Goal: Task Accomplishment & Management: Complete application form

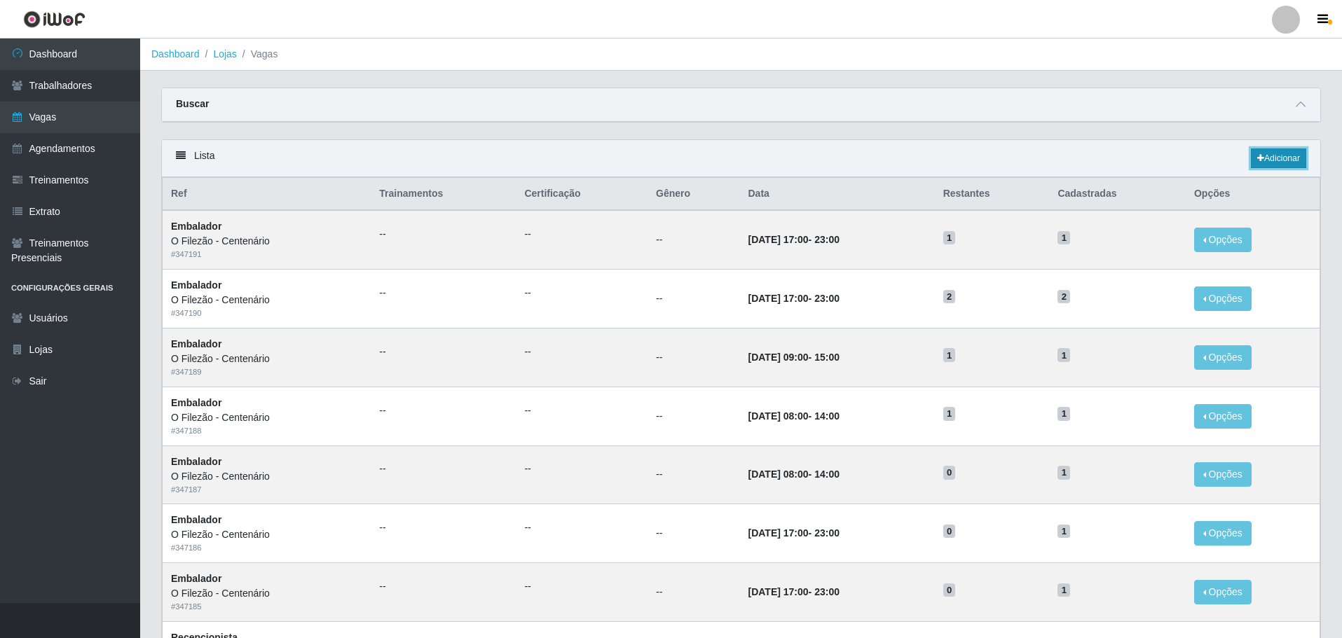
click at [1287, 160] on link "Adicionar" at bounding box center [1278, 159] width 55 height 20
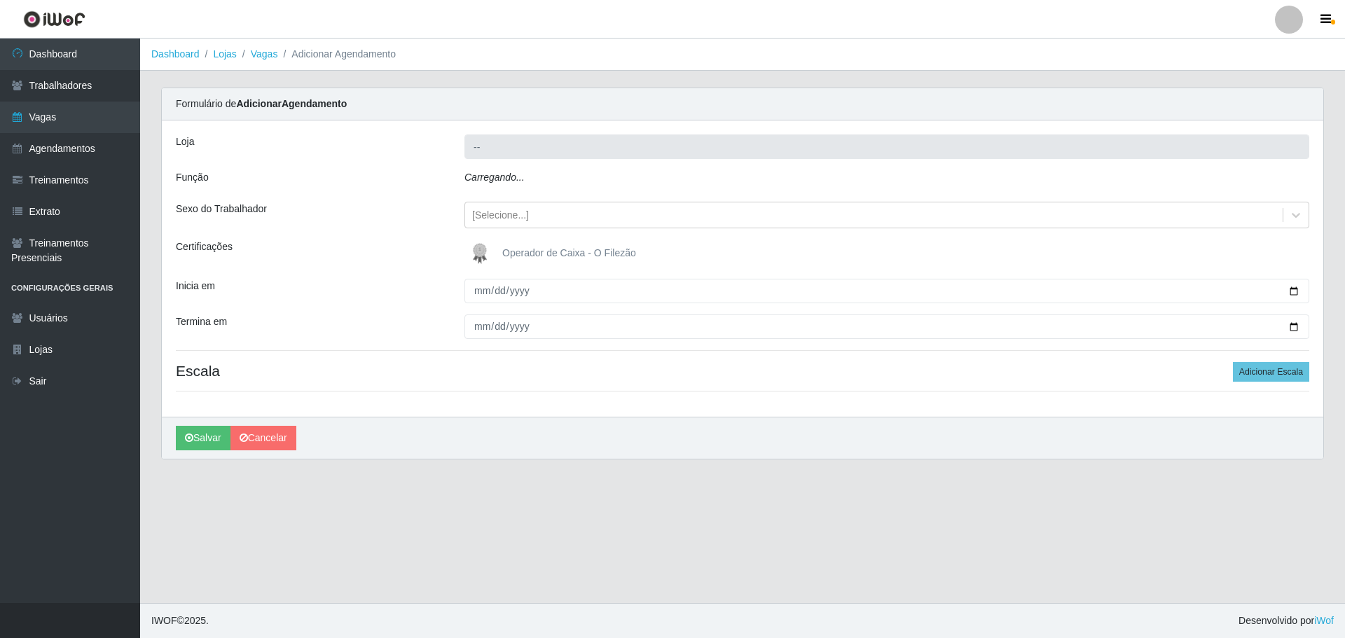
type input "O Filezão - Centenário"
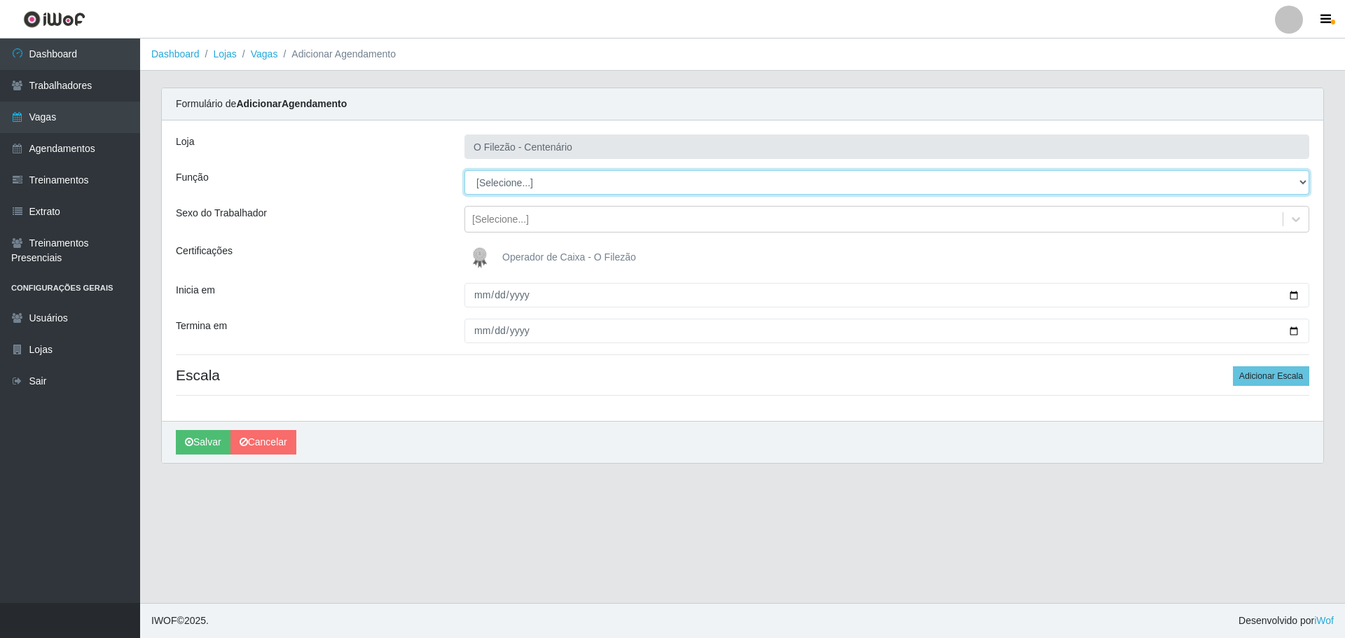
click at [533, 172] on select "[Selecione...] Auxiliar de Estacionamento Auxiliar de Estacionamento + Auxiliar…" at bounding box center [887, 182] width 845 height 25
select select "1"
click at [465, 170] on select "[Selecione...] Auxiliar de Estacionamento Auxiliar de Estacionamento + Auxiliar…" at bounding box center [887, 182] width 845 height 25
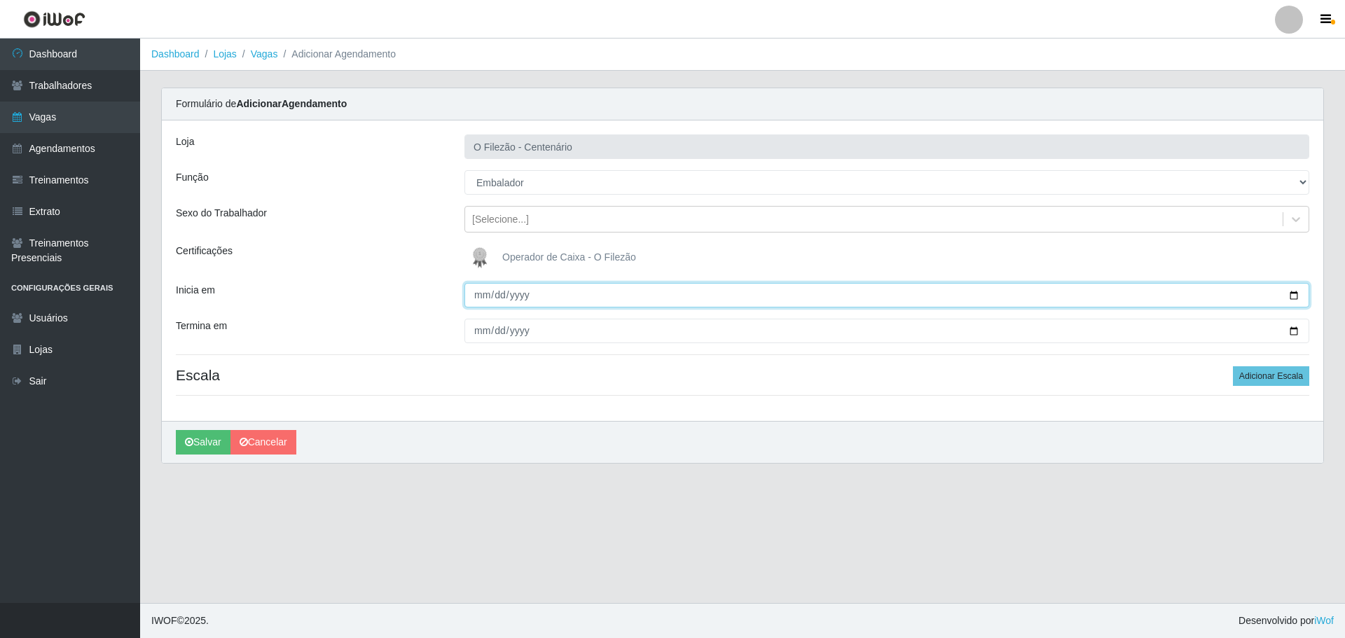
click at [1302, 292] on input "Inicia em" at bounding box center [887, 295] width 845 height 25
click at [1289, 298] on input "Inicia em" at bounding box center [887, 295] width 845 height 25
type input "[DATE]"
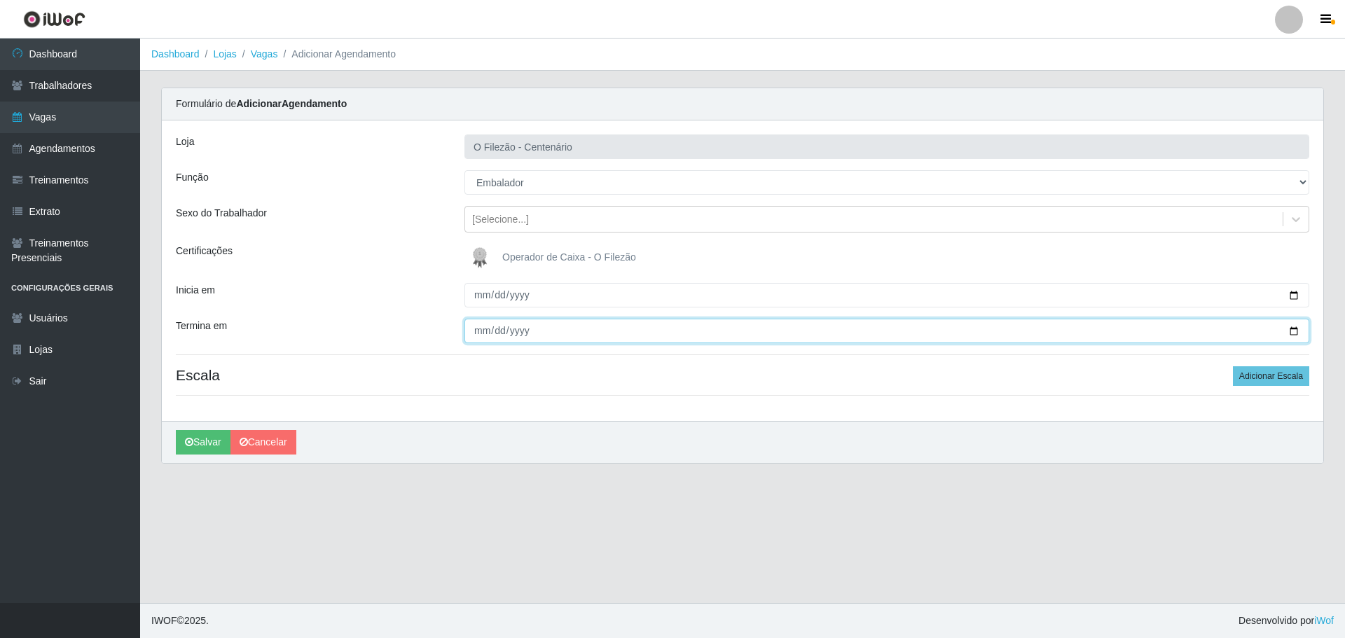
click at [1294, 331] on input "Termina em" at bounding box center [887, 331] width 845 height 25
type input "[DATE]"
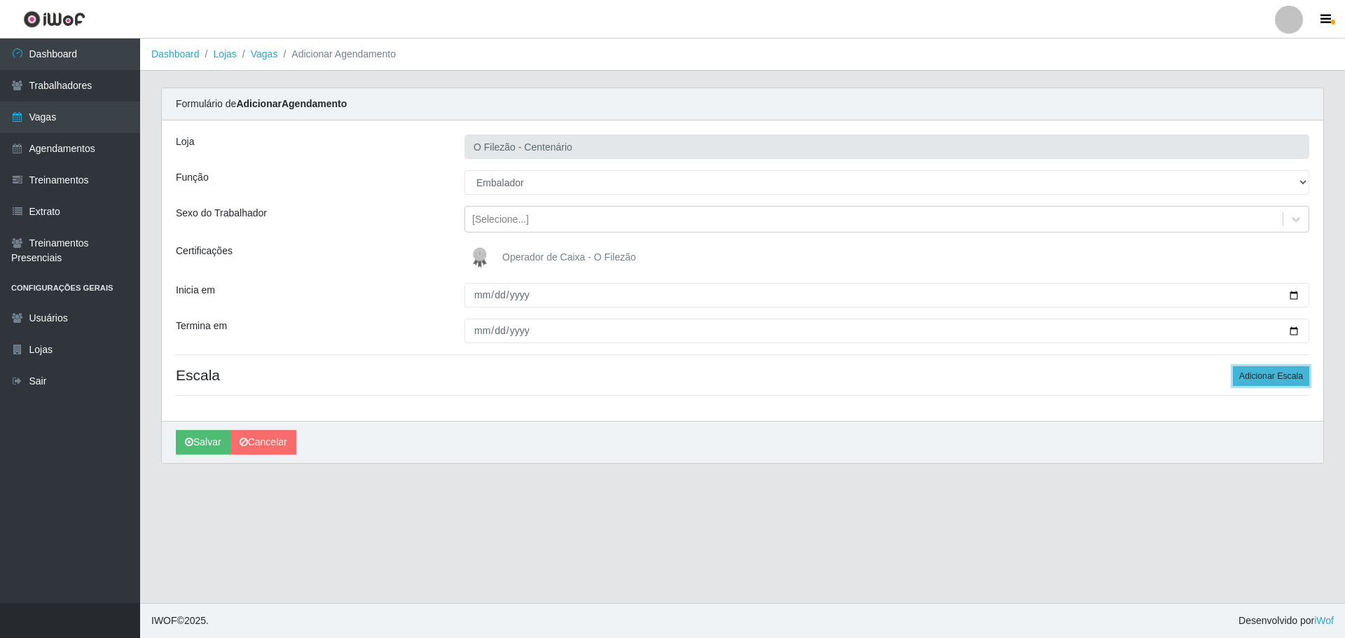
click at [1282, 374] on button "Adicionar Escala" at bounding box center [1271, 376] width 76 height 20
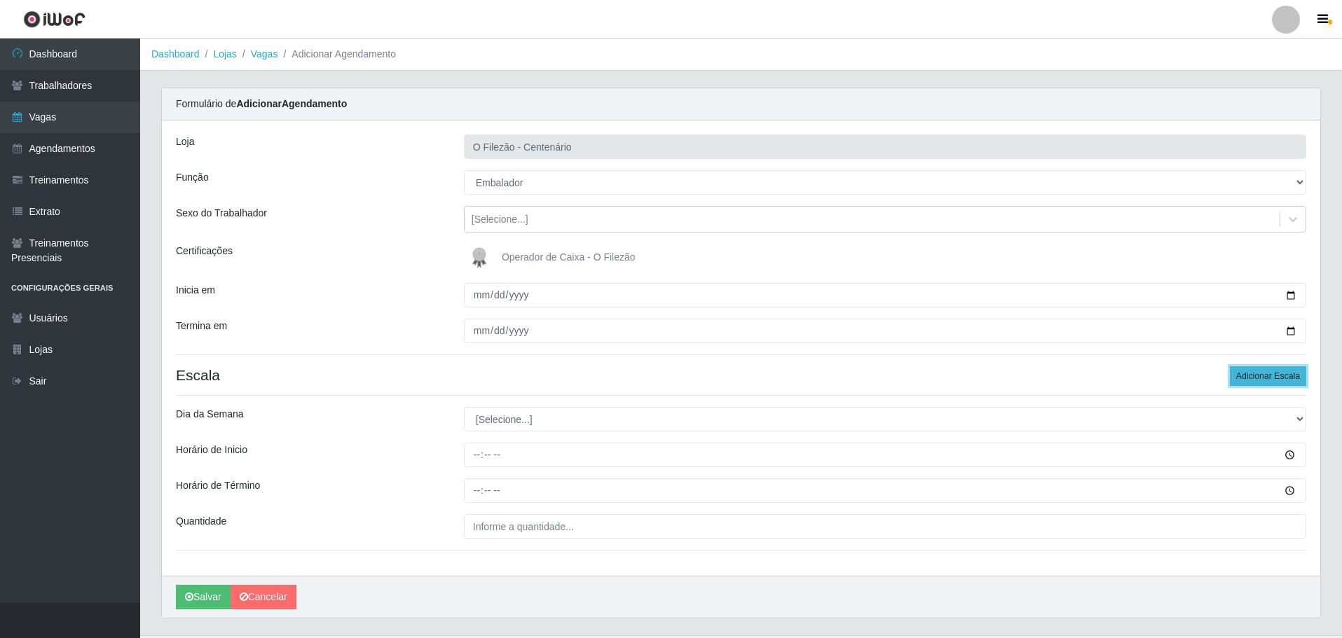
click at [1282, 374] on button "Adicionar Escala" at bounding box center [1268, 376] width 76 height 20
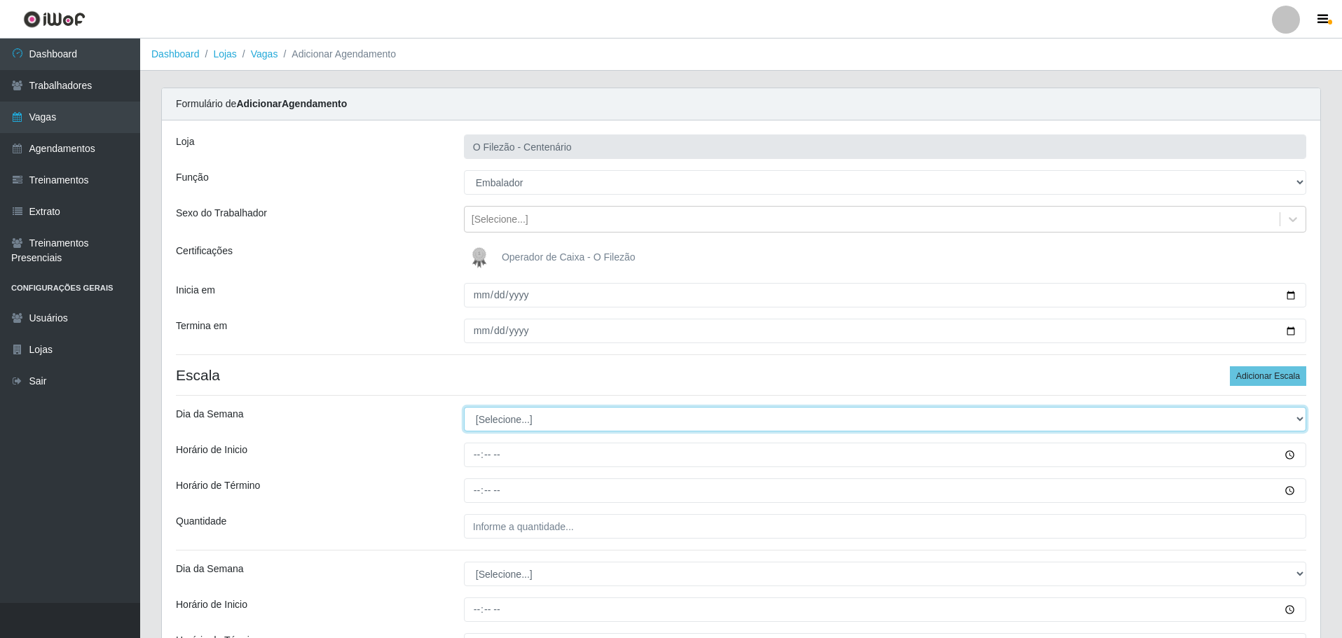
click at [497, 420] on select "[Selecione...] Segunda Terça Quarta Quinta Sexta Sábado Domingo" at bounding box center [885, 419] width 842 height 25
select select "0"
click at [464, 407] on select "[Selecione...] Segunda Terça Quarta Quinta Sexta Sábado Domingo" at bounding box center [885, 419] width 842 height 25
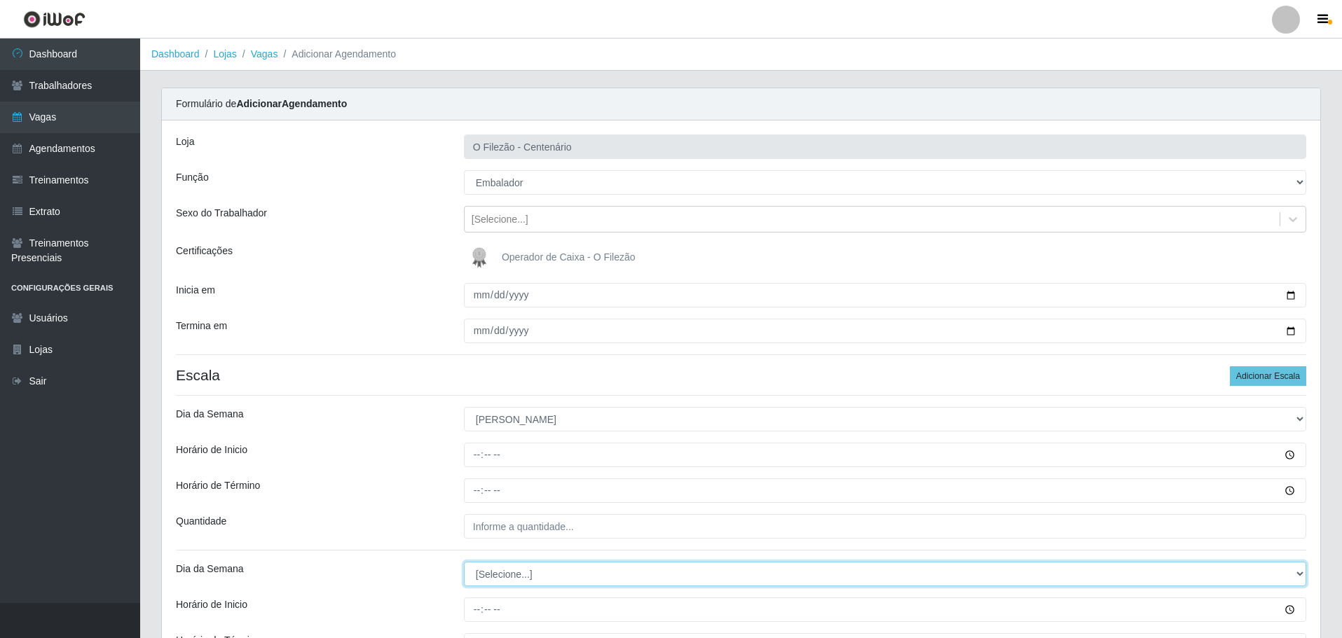
click at [493, 573] on select "[Selecione...] Segunda Terça Quarta Quinta Sexta Sábado Domingo" at bounding box center [885, 574] width 842 height 25
select select "0"
click at [464, 562] on select "[Selecione...] Segunda Terça Quarta Quinta Sexta Sábado Domingo" at bounding box center [885, 574] width 842 height 25
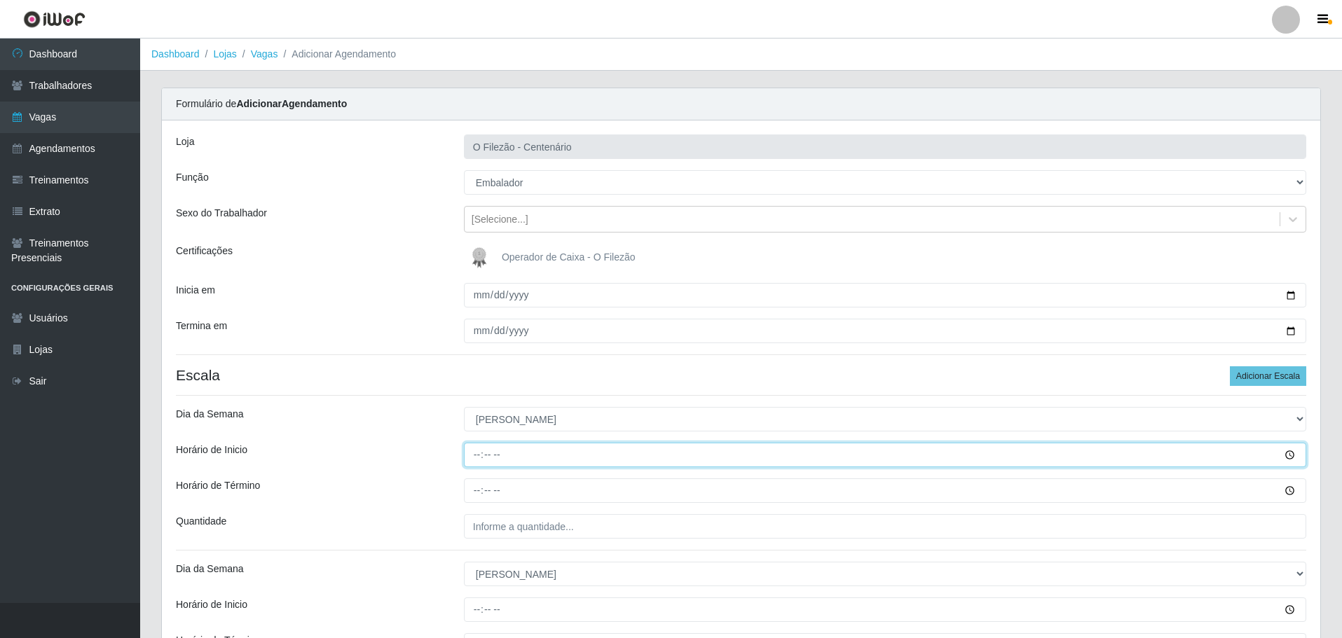
click at [474, 451] on input "Horário de Inicio" at bounding box center [885, 455] width 842 height 25
type input "07:00"
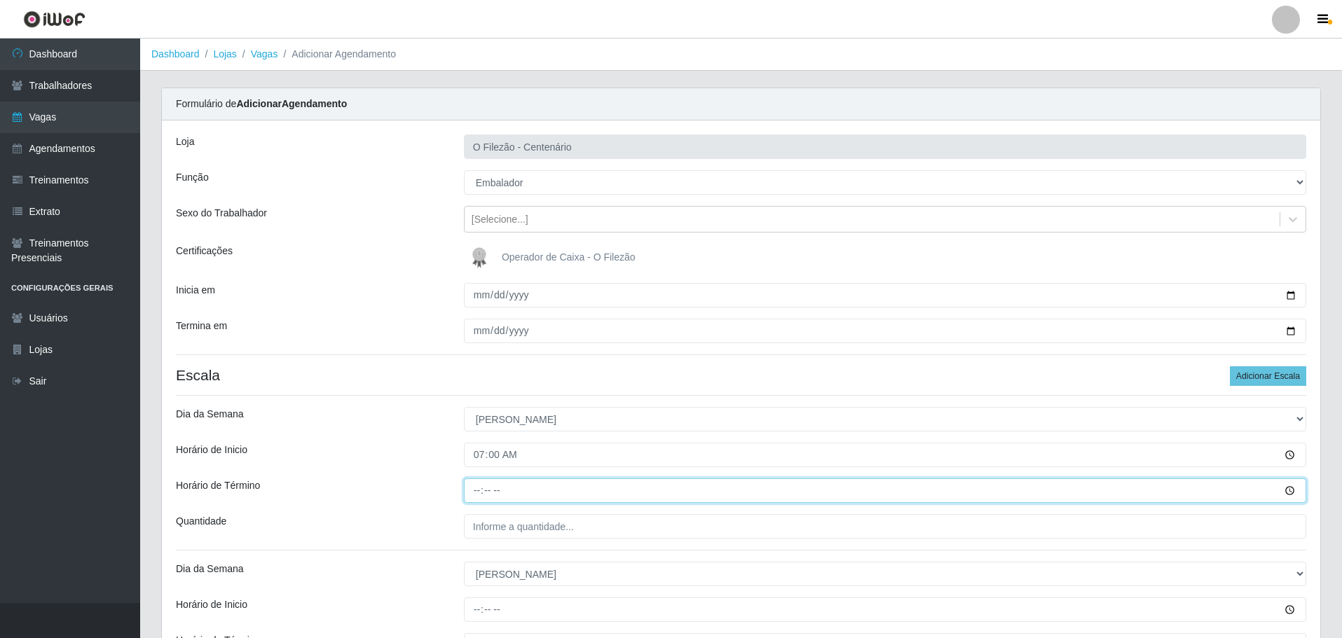
click at [473, 493] on input "Horário de Término" at bounding box center [885, 491] width 842 height 25
type input "13:00"
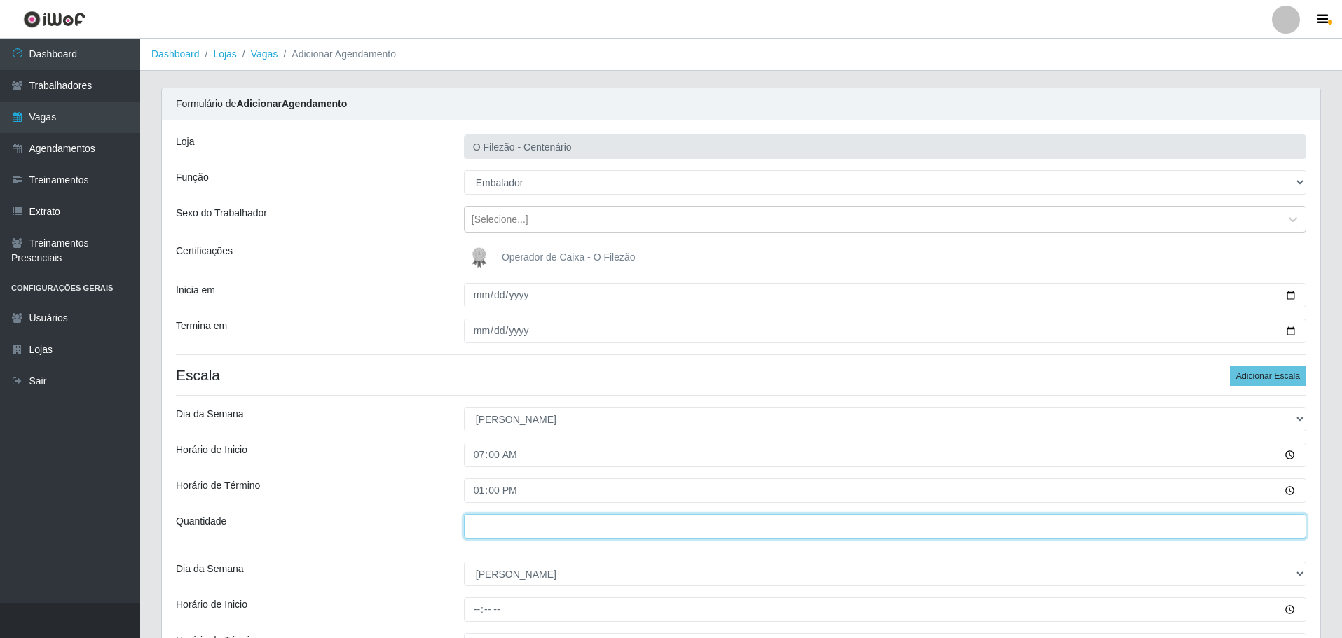
click at [505, 521] on input "___" at bounding box center [885, 526] width 842 height 25
type input "04_"
click at [383, 453] on div "Horário de Inicio" at bounding box center [309, 455] width 288 height 25
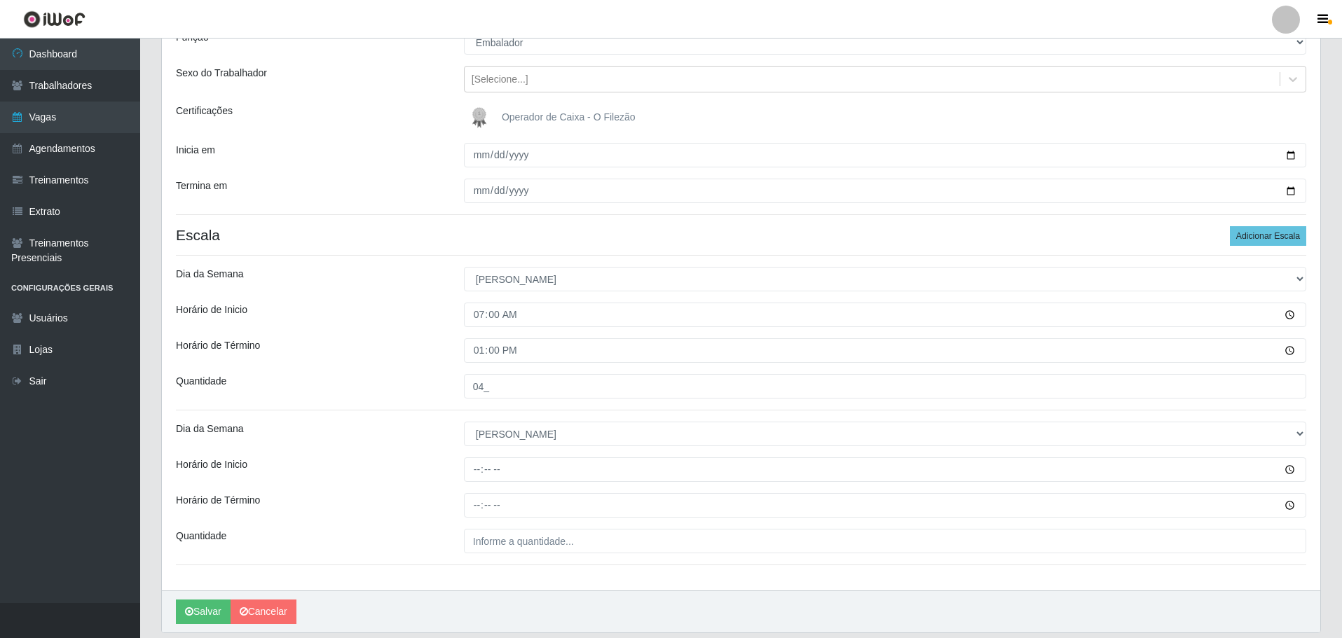
scroll to position [187, 0]
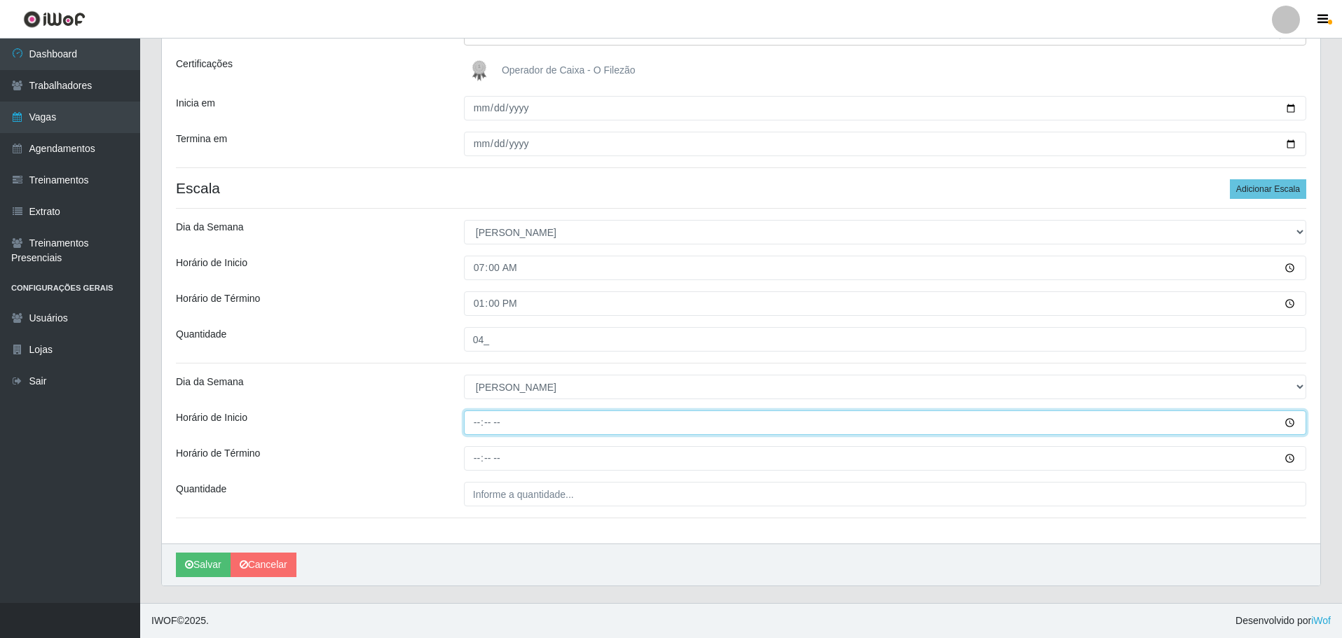
click at [470, 425] on input "Horário de Inicio" at bounding box center [885, 423] width 842 height 25
type input "16:00"
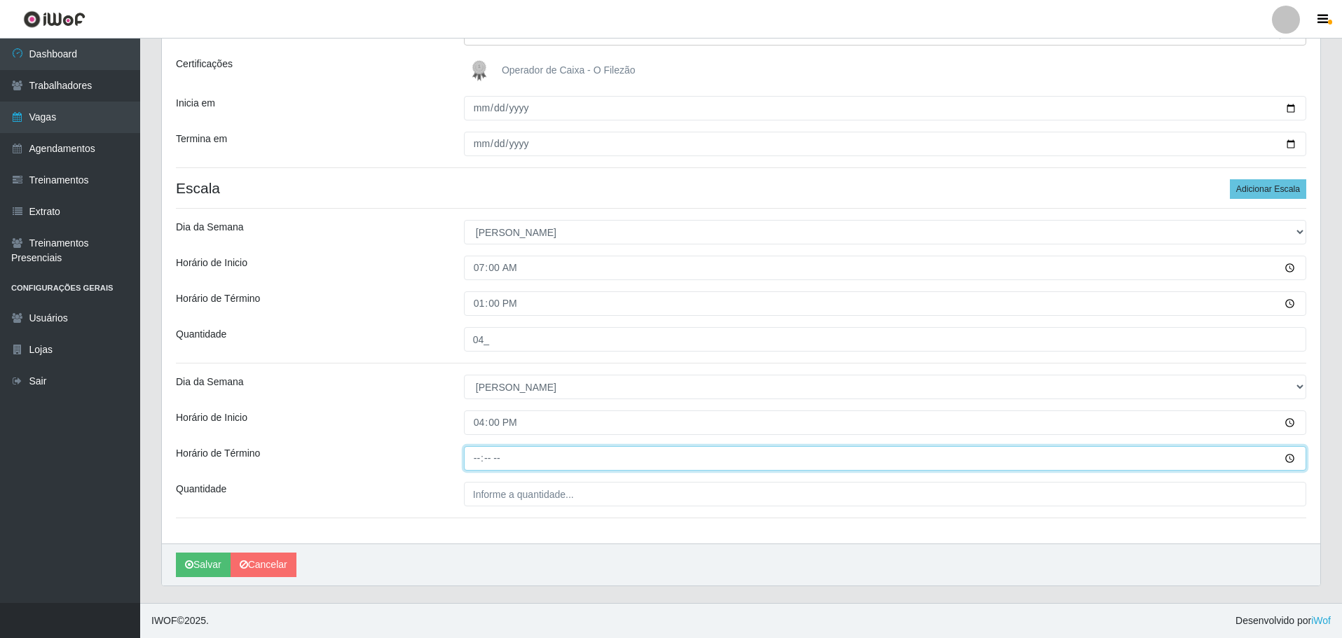
click at [481, 456] on input "Horário de Término" at bounding box center [885, 458] width 842 height 25
type input "22:00"
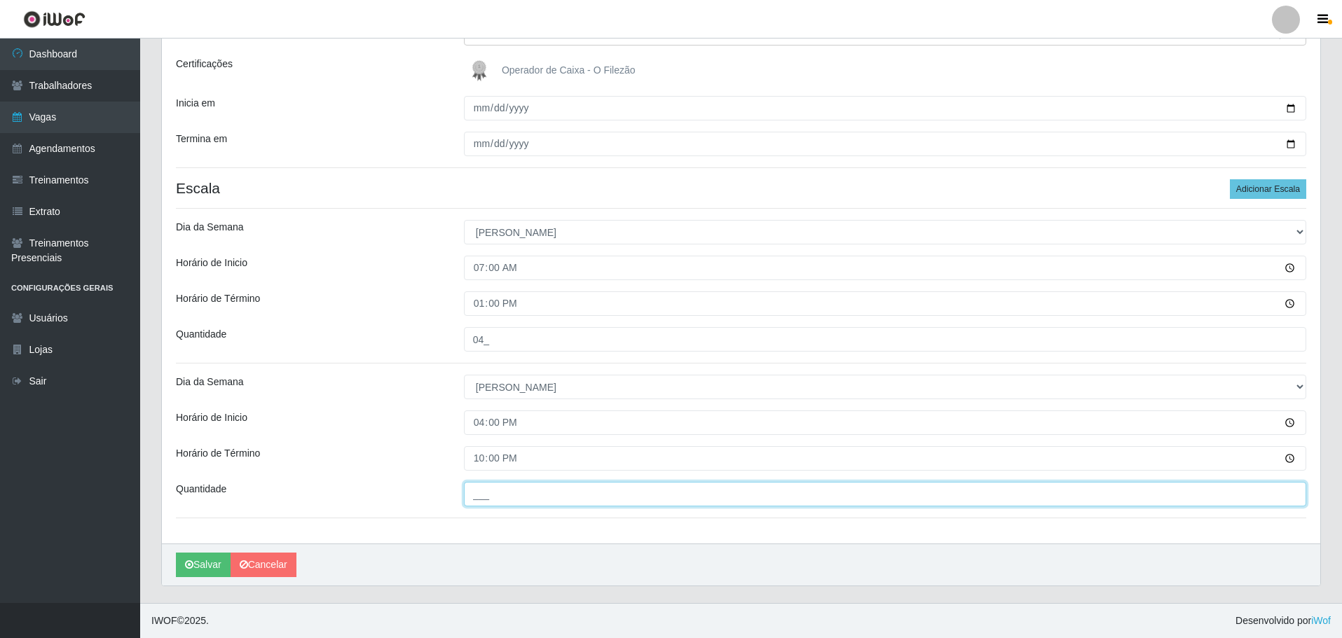
click at [490, 493] on input "___" at bounding box center [885, 494] width 842 height 25
type input "04_"
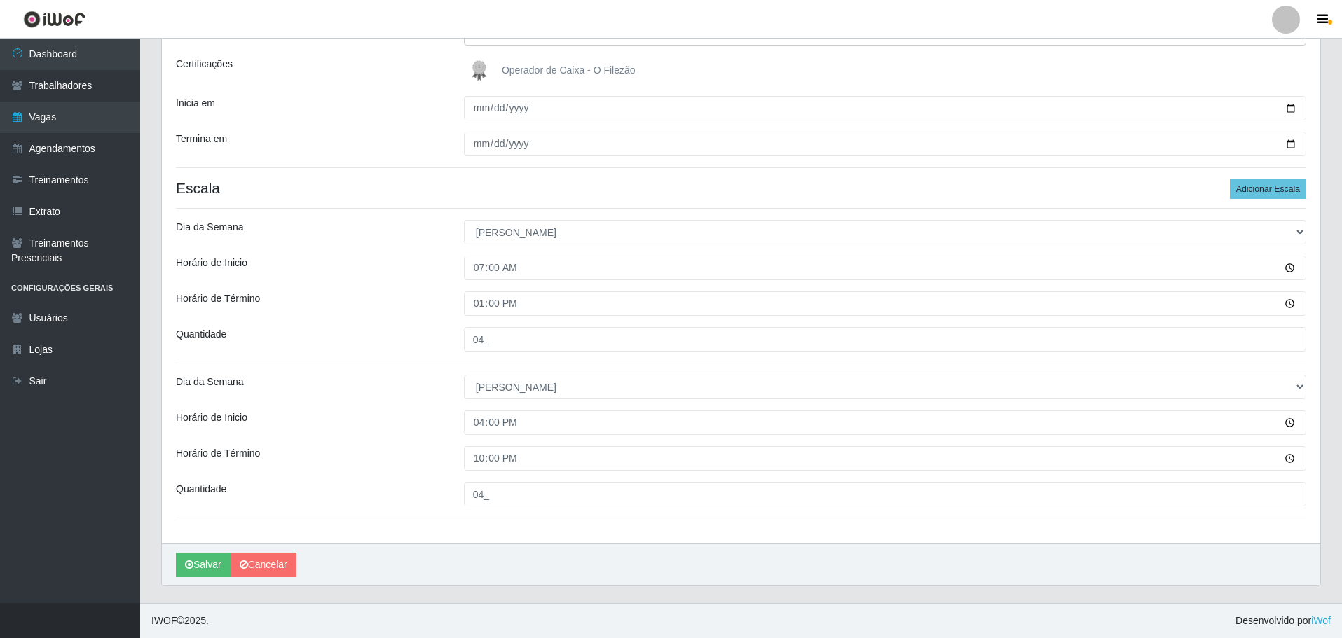
click at [373, 422] on div "Horário de Inicio" at bounding box center [309, 423] width 288 height 25
click at [200, 573] on button "Salvar" at bounding box center [203, 565] width 55 height 25
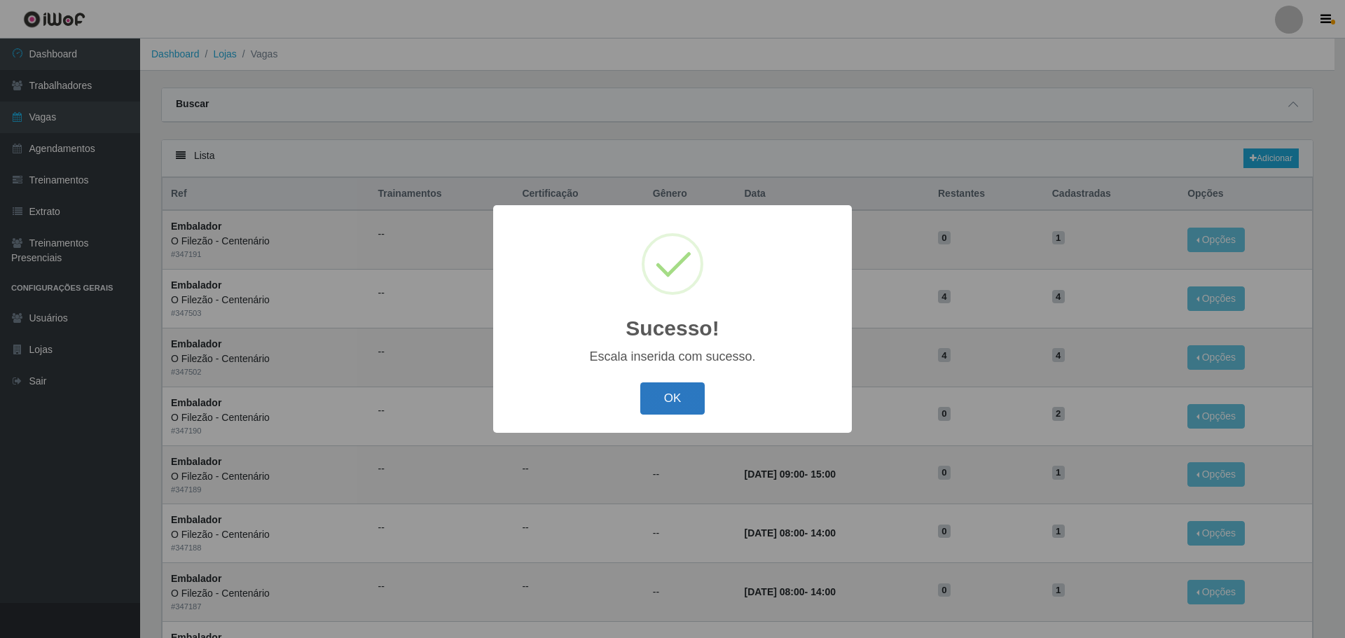
click at [676, 411] on button "OK" at bounding box center [672, 399] width 65 height 33
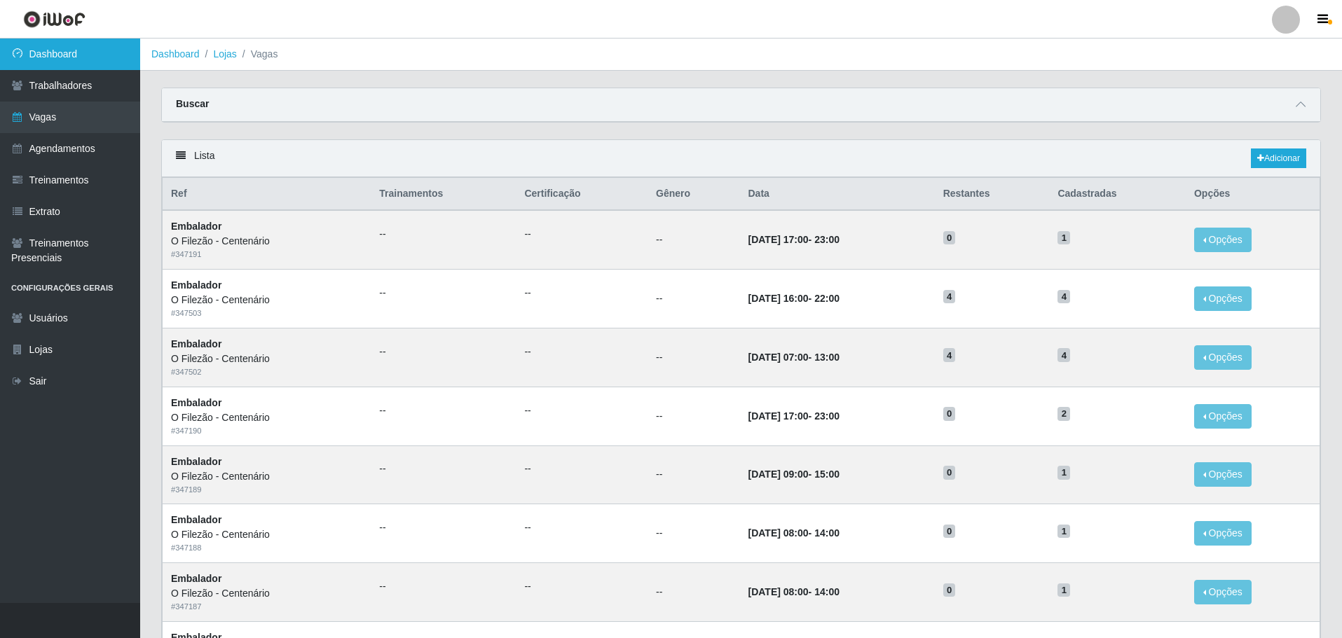
click at [57, 50] on link "Dashboard" at bounding box center [70, 55] width 140 height 32
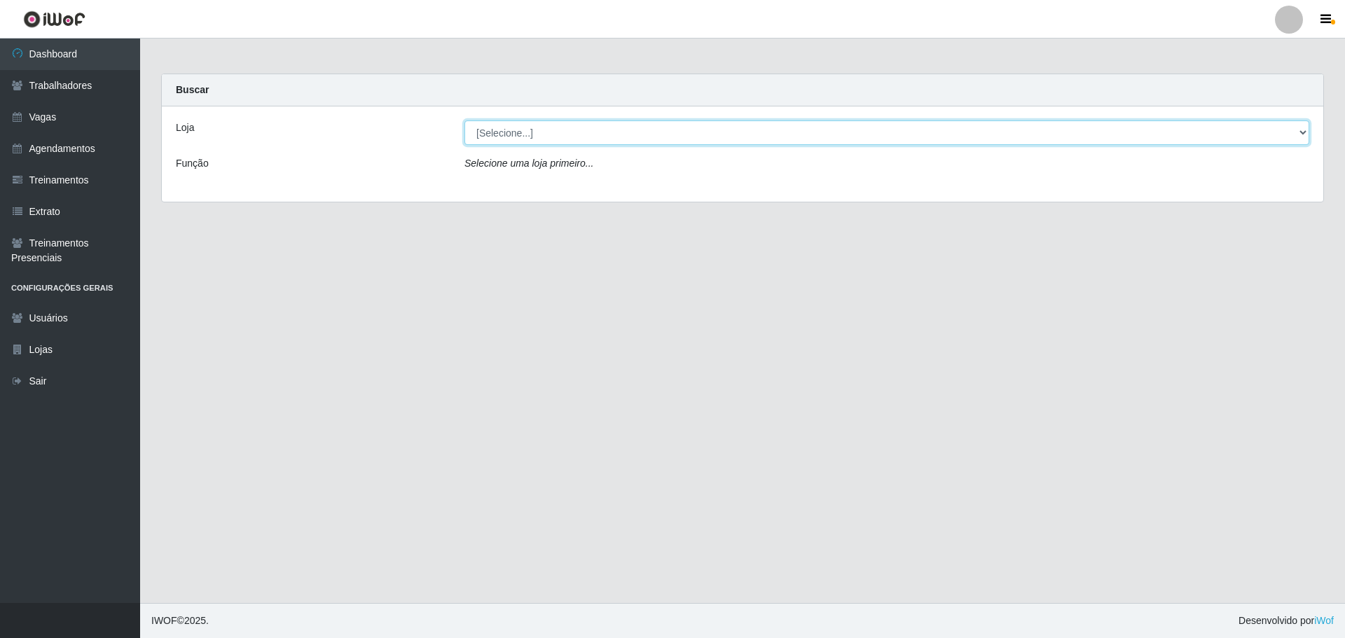
click at [600, 130] on select "[Selecione...] Minimercado Filezão O Filezão - Centenário" at bounding box center [887, 133] width 845 height 25
select select "203"
click at [465, 121] on select "[Selecione...] Minimercado Filezão O Filezão - Centenário" at bounding box center [887, 133] width 845 height 25
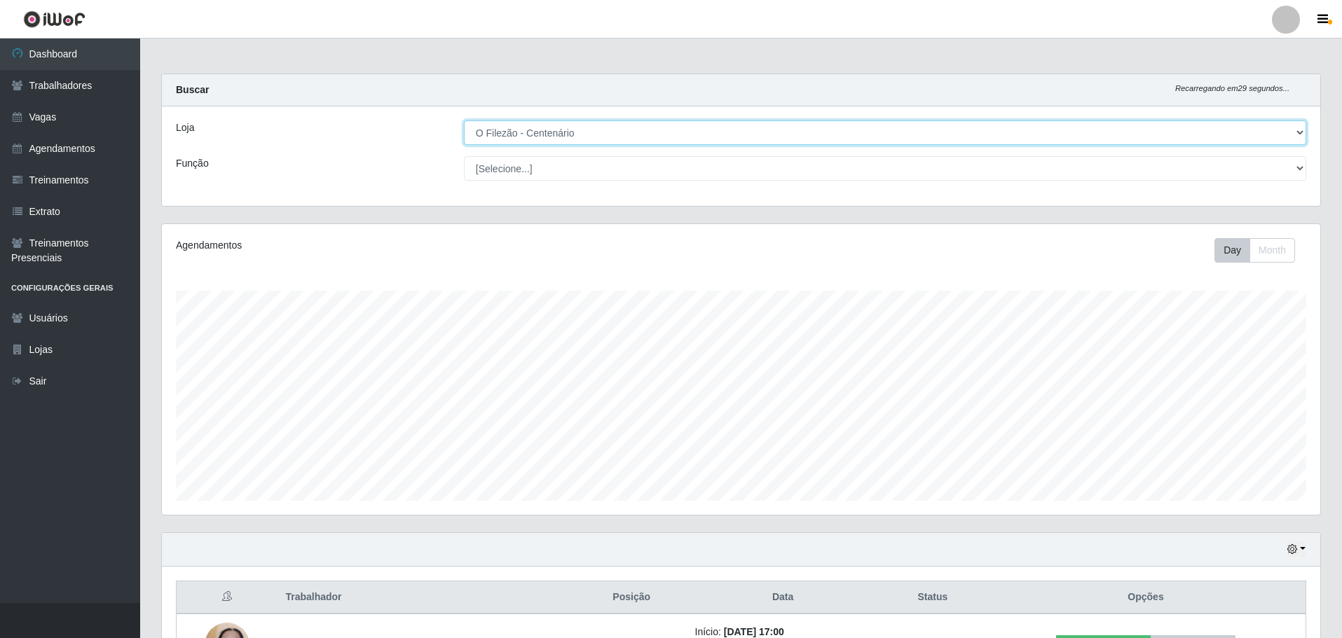
scroll to position [105, 0]
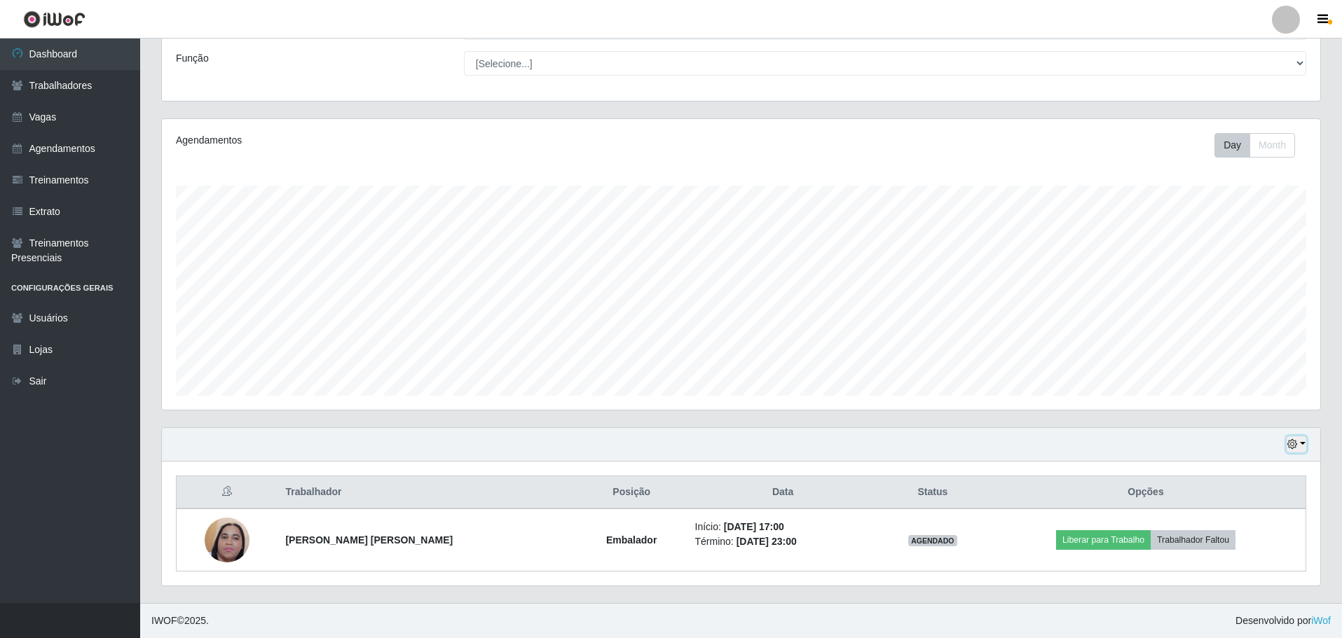
click at [1305, 441] on button "button" at bounding box center [1297, 445] width 20 height 16
click at [1266, 369] on button "3 dias" at bounding box center [1250, 362] width 111 height 29
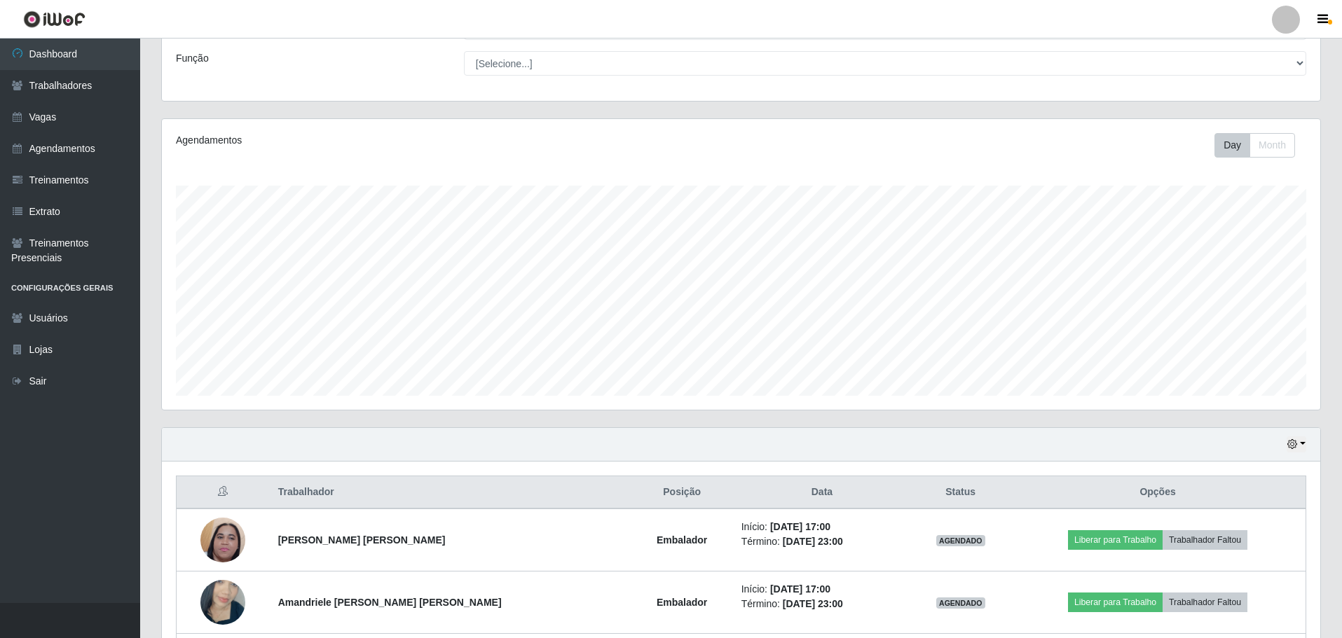
scroll to position [230, 0]
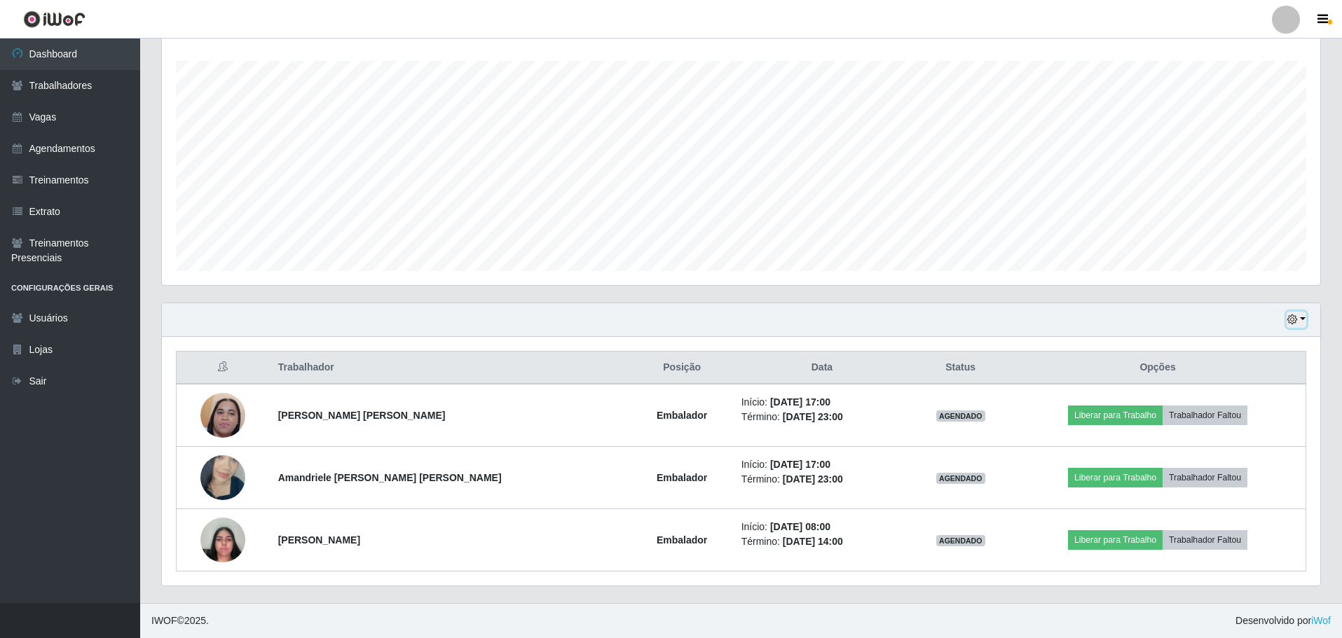
click at [1301, 320] on button "button" at bounding box center [1297, 320] width 20 height 16
click at [1230, 432] on button "1 Semana" at bounding box center [1250, 432] width 111 height 29
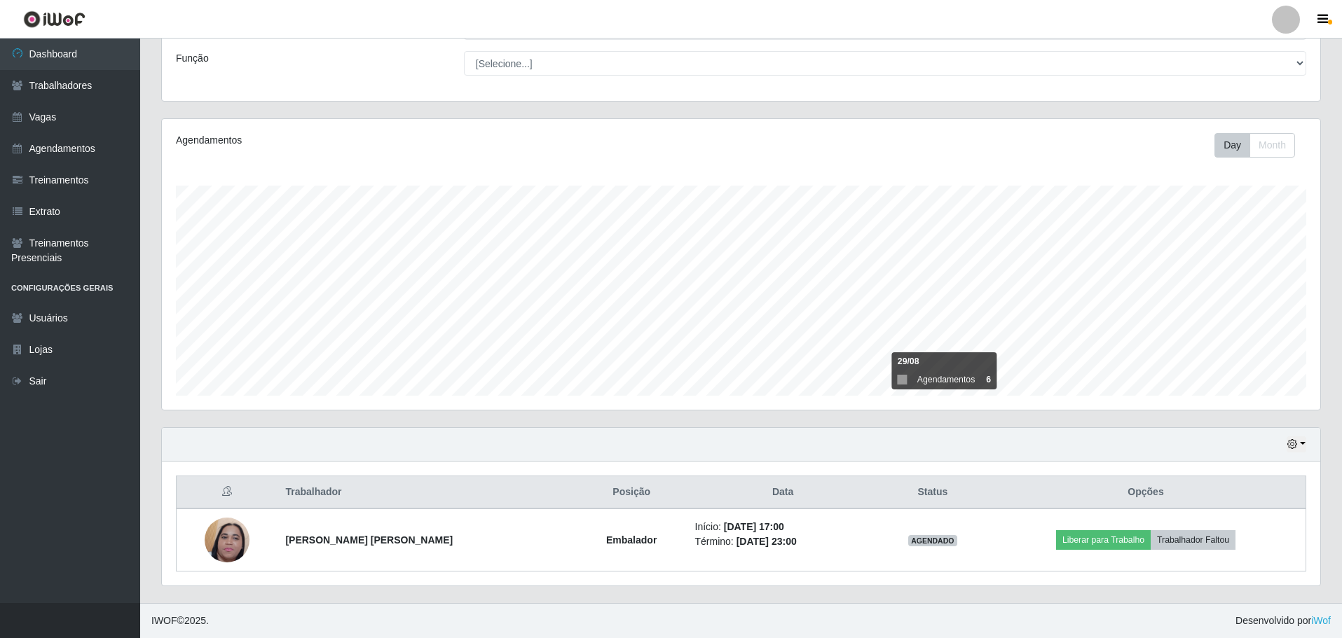
scroll to position [105, 0]
click at [1301, 453] on div "Hoje 1 dia 3 dias 1 Semana Não encerrados" at bounding box center [741, 445] width 1158 height 34
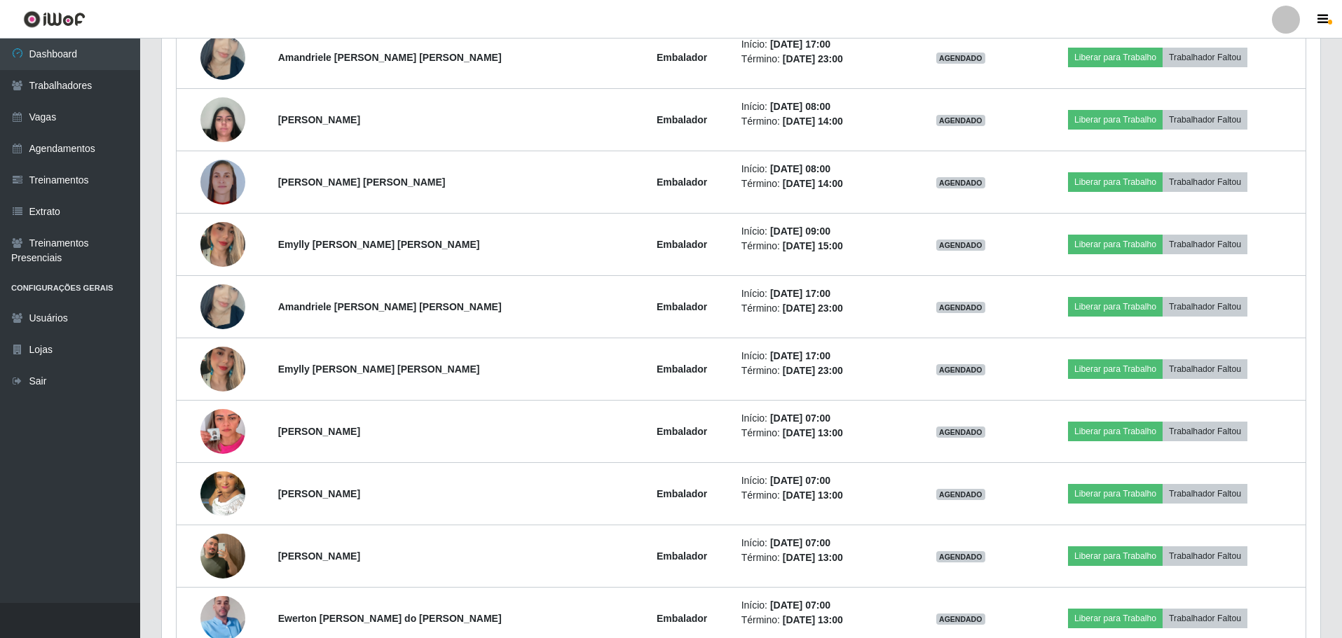
click at [1301, 443] on td "Liberar para Trabalho Trabalhador Faltou" at bounding box center [1158, 432] width 296 height 62
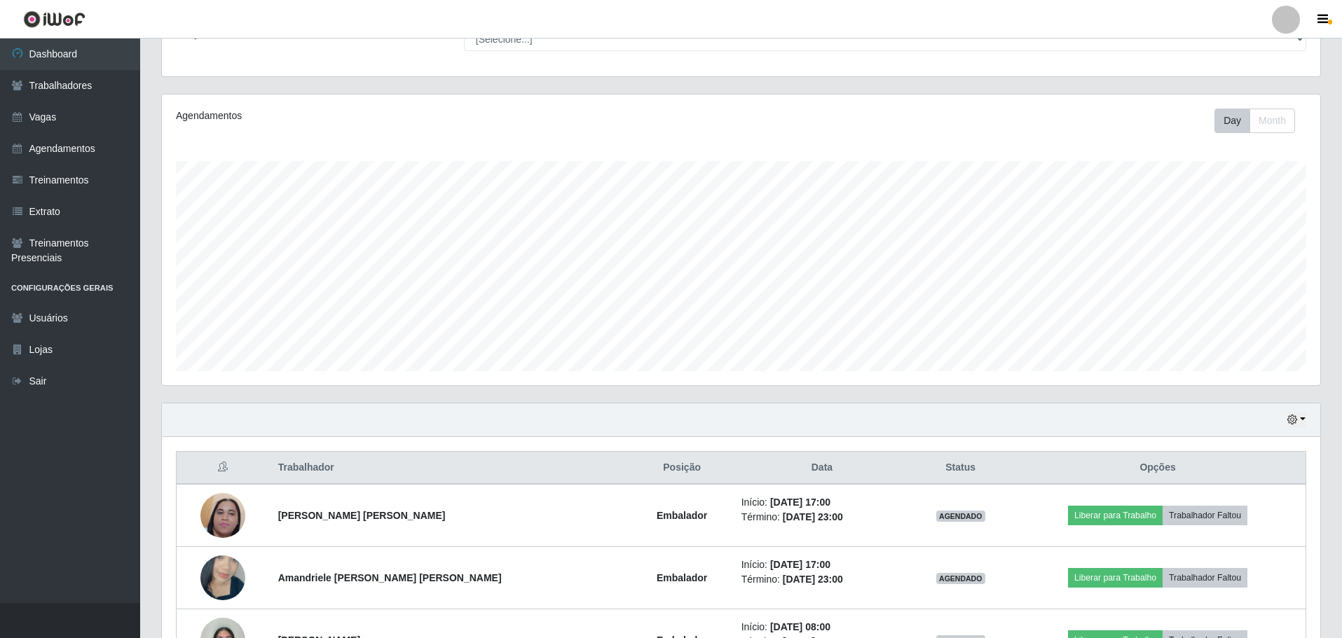
scroll to position [0, 0]
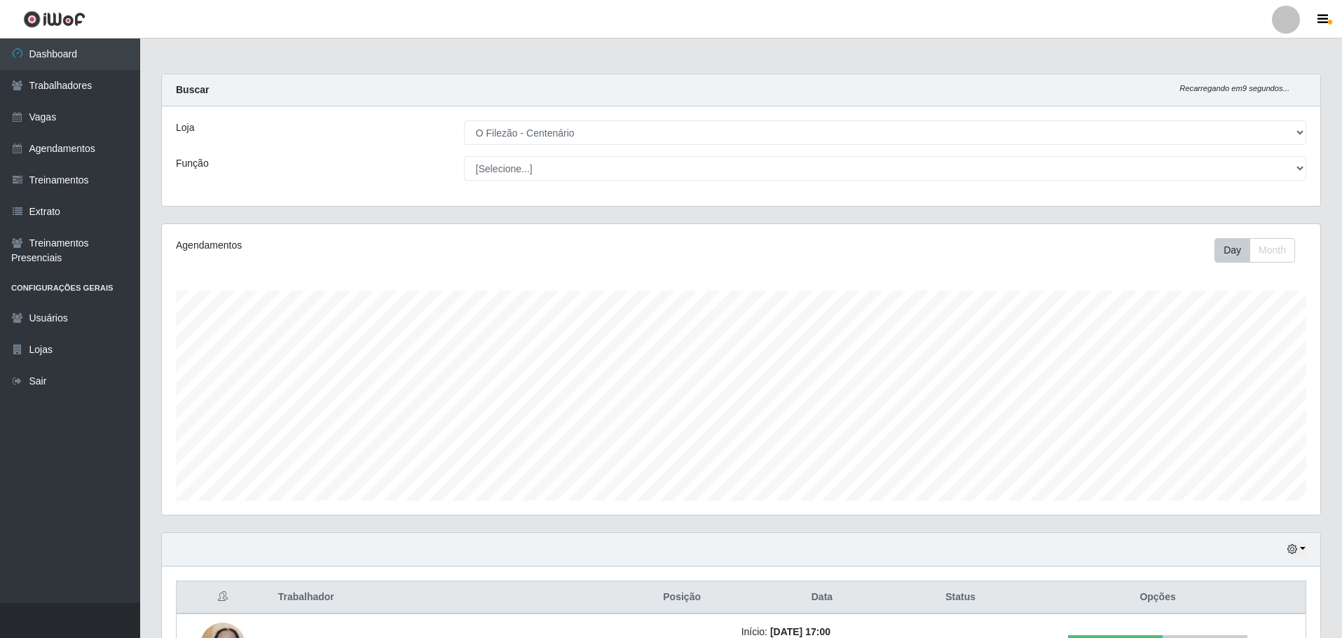
click at [1306, 545] on div "Hoje 1 dia 3 dias 1 Semana Não encerrados" at bounding box center [741, 550] width 1158 height 34
click at [1305, 552] on button "button" at bounding box center [1297, 550] width 20 height 16
click at [1247, 522] on button "Não encerrados" at bounding box center [1250, 526] width 111 height 29
click at [1261, 256] on button "Month" at bounding box center [1272, 250] width 46 height 25
